Goal: Find specific page/section: Find specific page/section

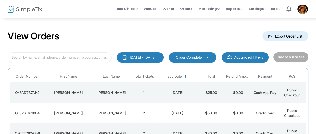
click at [205, 32] on div "View Orders Export Order List" at bounding box center [158, 36] width 301 height 22
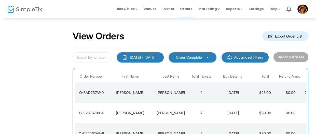
scroll to position [27, 0]
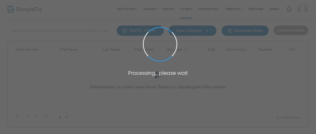
scroll to position [27, 0]
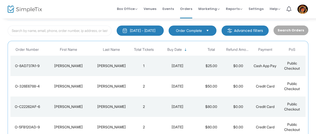
click at [93, 13] on div "Box Office Sell Tickets Bookings Sell Season Pass Venues Memberships Events Ord…" at bounding box center [190, 9] width 251 height 18
